Goal: Download file/media

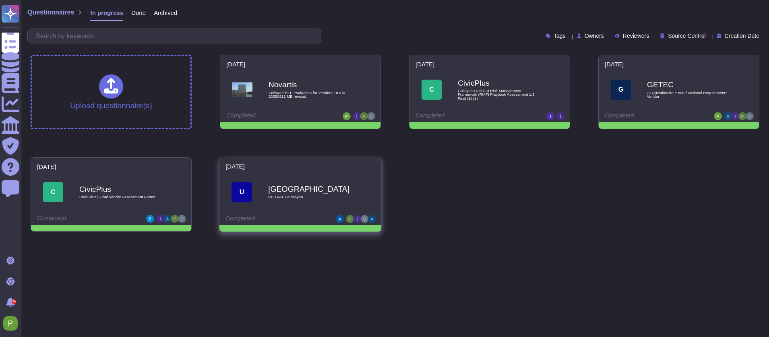
click at [373, 165] on span at bounding box center [374, 166] width 3 height 8
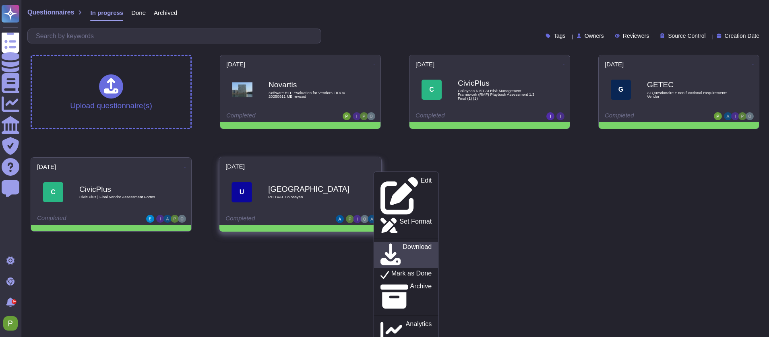
click at [402, 244] on p "Download" at bounding box center [416, 255] width 29 height 23
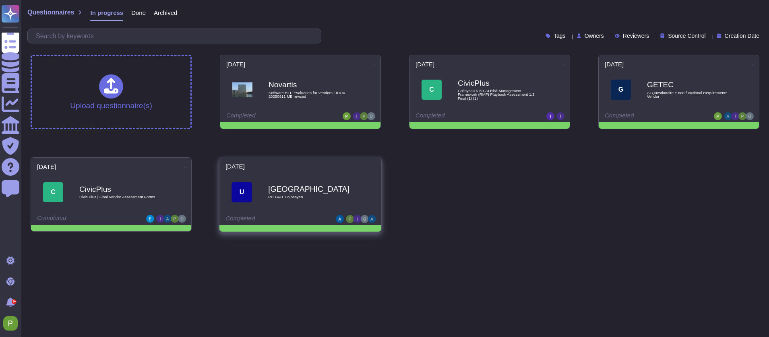
click at [355, 171] on div "[DATE] Edit Set Format Download Mark as Done Archive Analytics U [GEOGRAPHIC_DA…" at bounding box center [300, 191] width 162 height 68
